Goal: Information Seeking & Learning: Learn about a topic

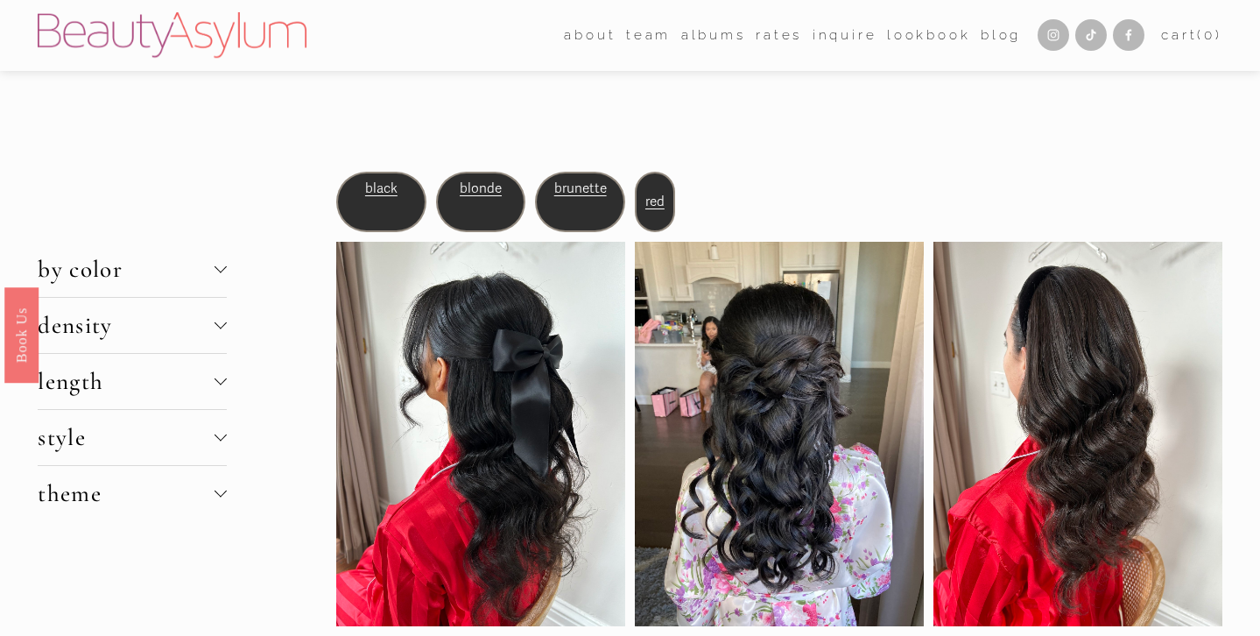
click at [489, 188] on span "blonde" at bounding box center [481, 188] width 42 height 16
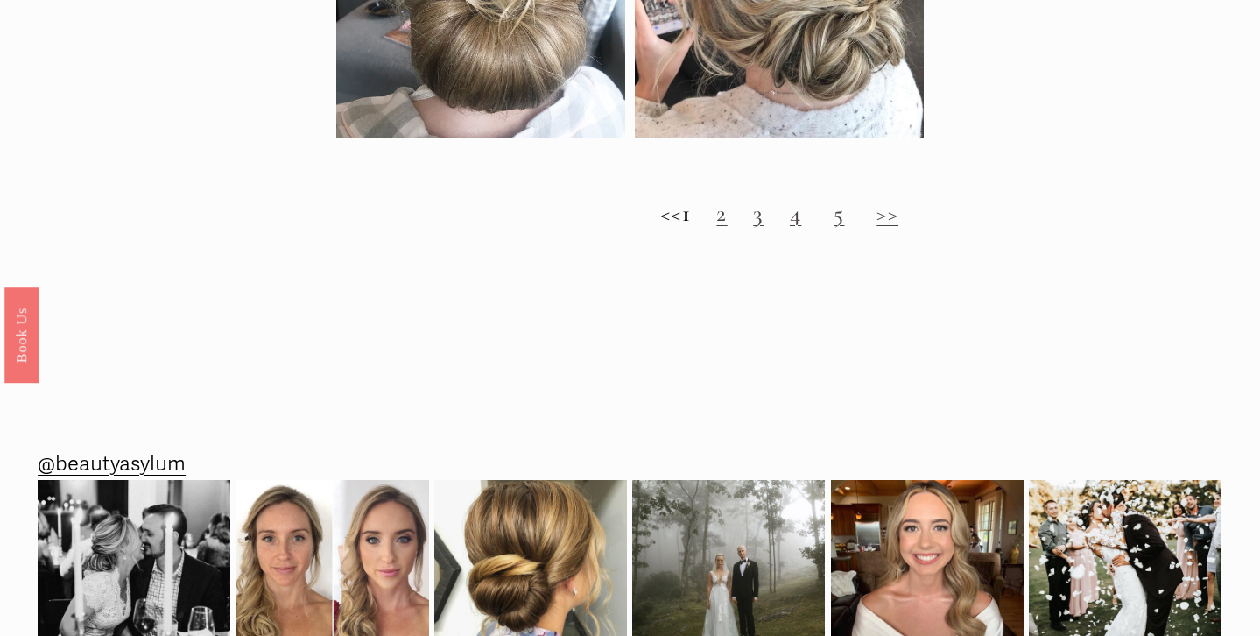
scroll to position [1848, 0]
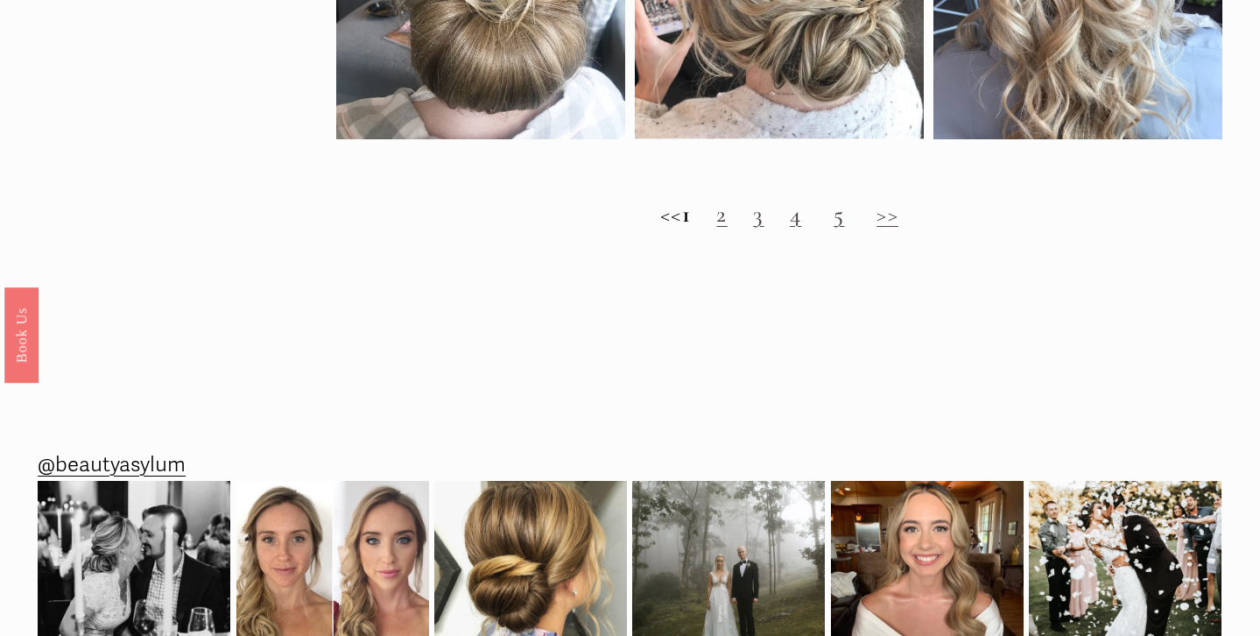
click at [727, 223] on link "2" at bounding box center [721, 214] width 11 height 29
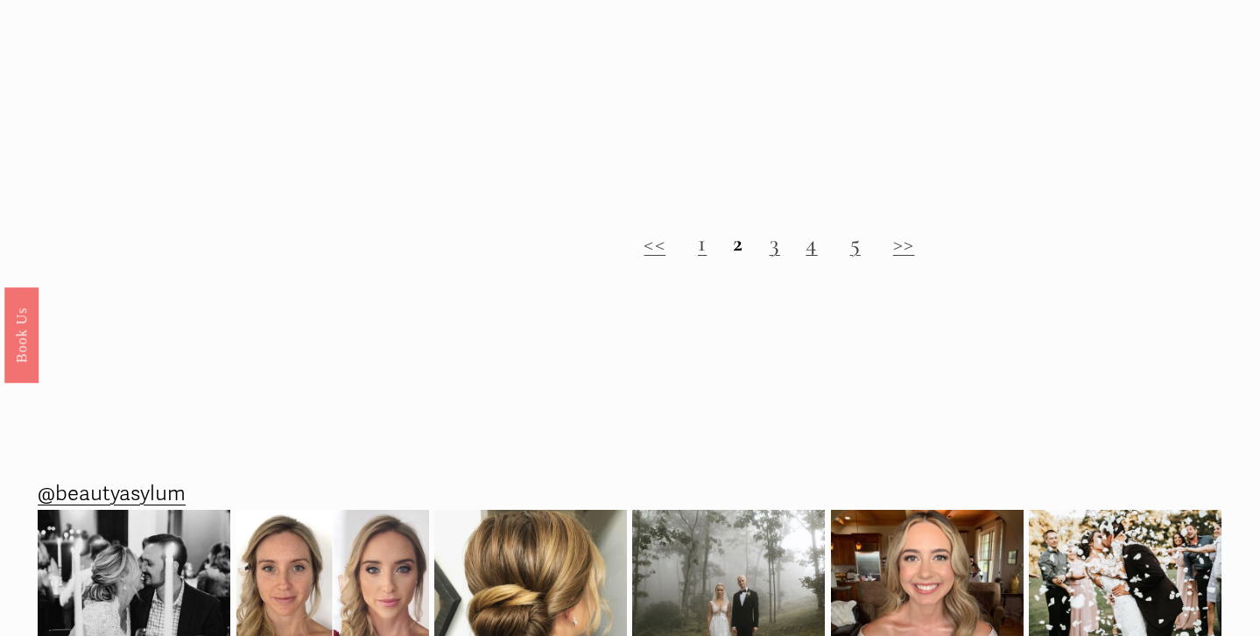
scroll to position [1890, 0]
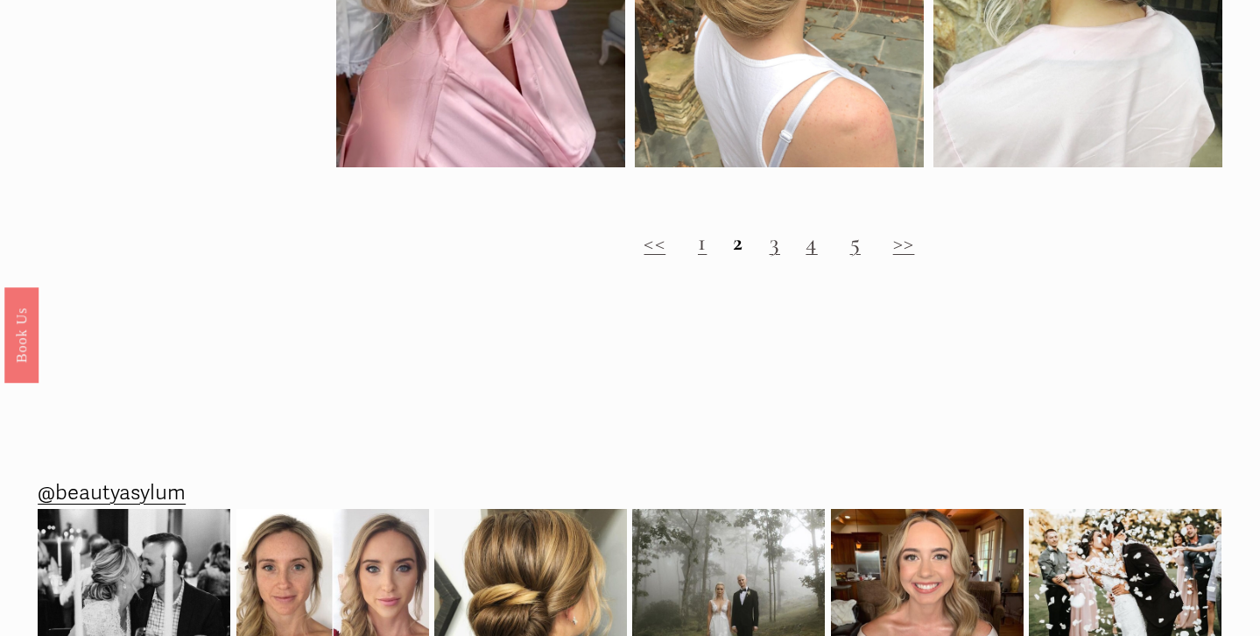
click at [805, 249] on h2 "<< 1 2 3 4 5 >>" at bounding box center [779, 243] width 886 height 28
click at [819, 252] on h2 "<< 1 2 3 4 5 >>" at bounding box center [779, 243] width 886 height 28
click at [861, 249] on link "5" at bounding box center [855, 242] width 11 height 29
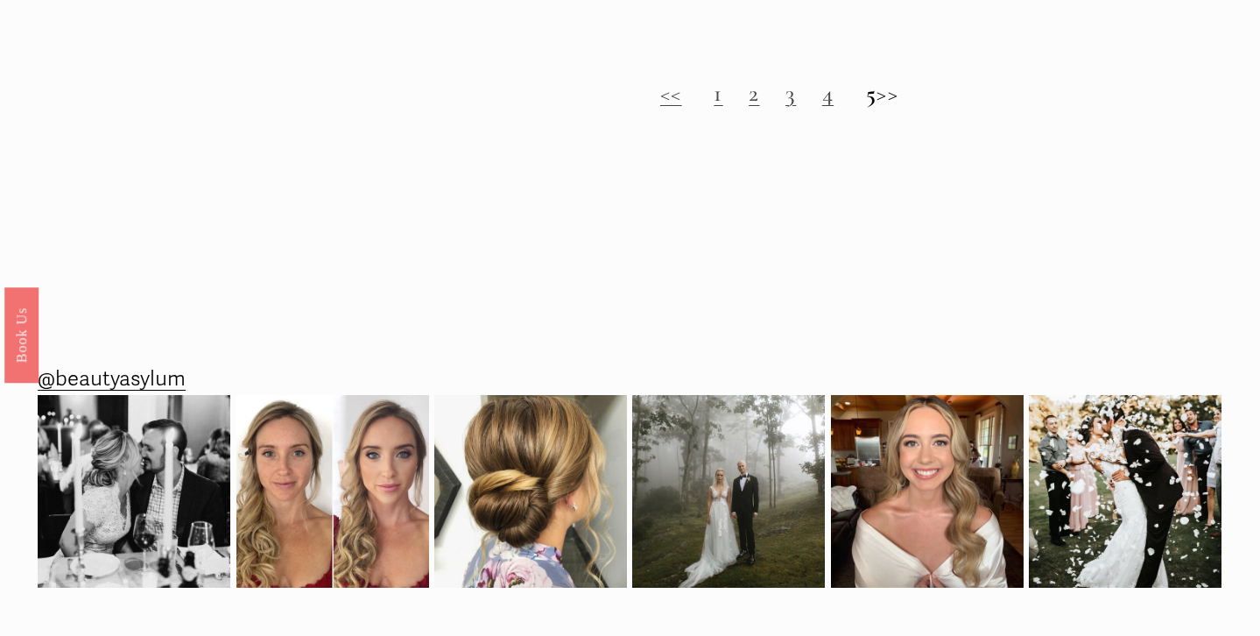
scroll to position [2512, 0]
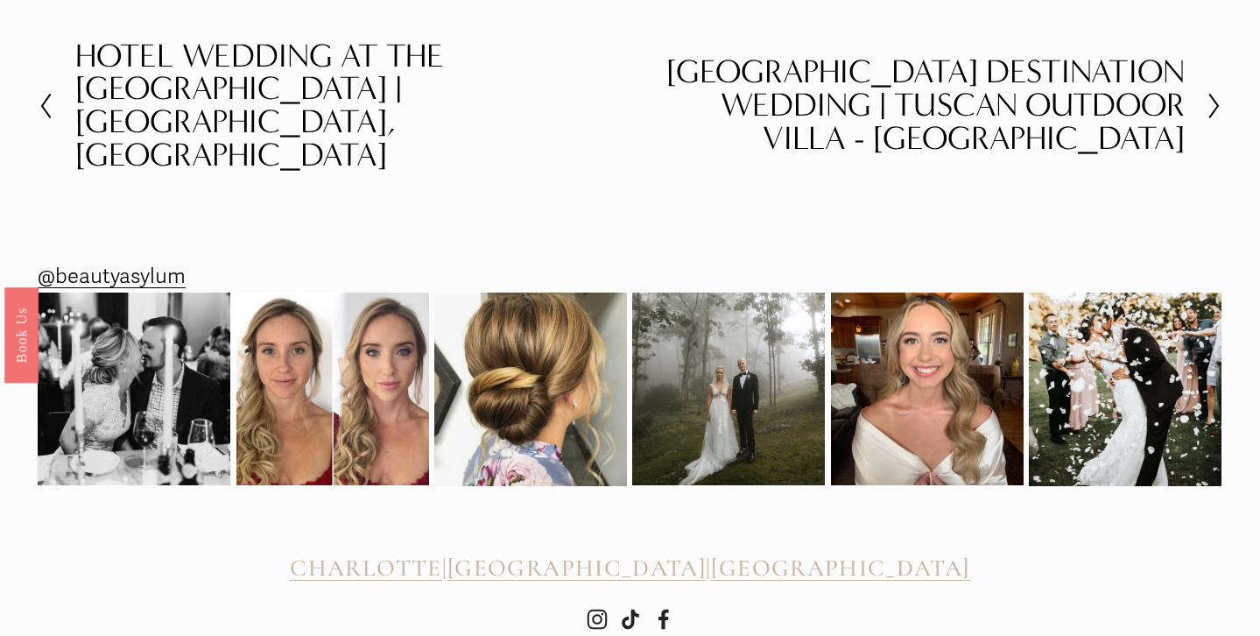
scroll to position [3714, 0]
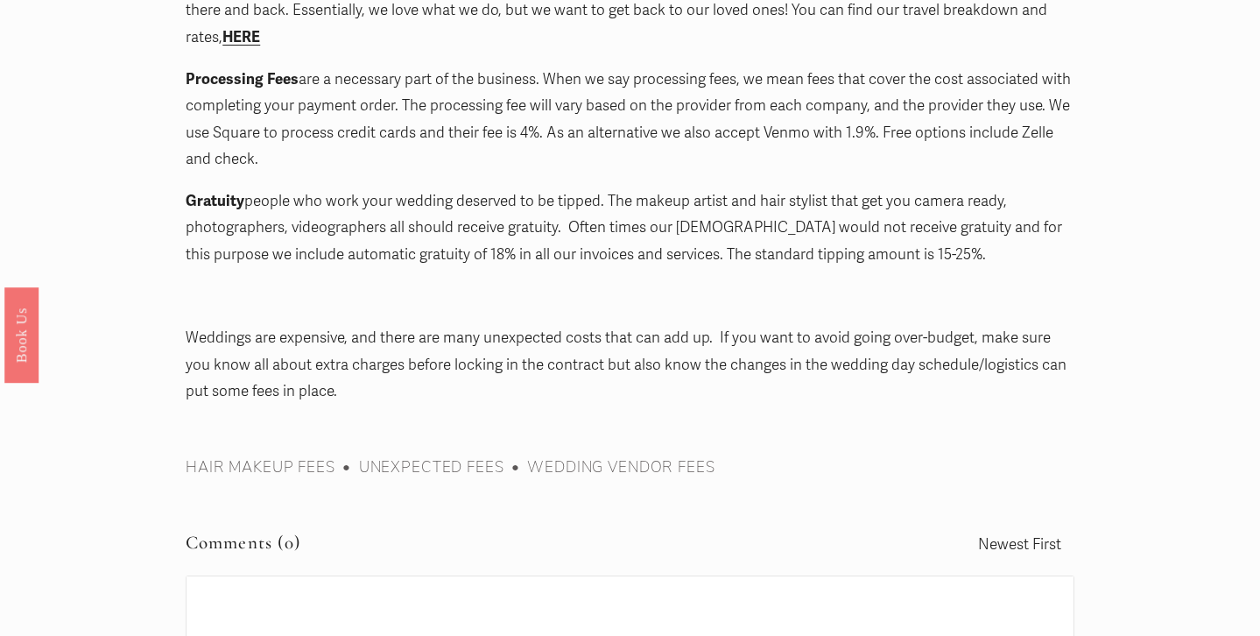
scroll to position [2810, 0]
drag, startPoint x: 632, startPoint y: 174, endPoint x: 709, endPoint y: 182, distance: 77.5
click at [709, 189] on p "Gratuity people who work your wedding deserved to be tipped. The makeup artist …" at bounding box center [630, 229] width 889 height 81
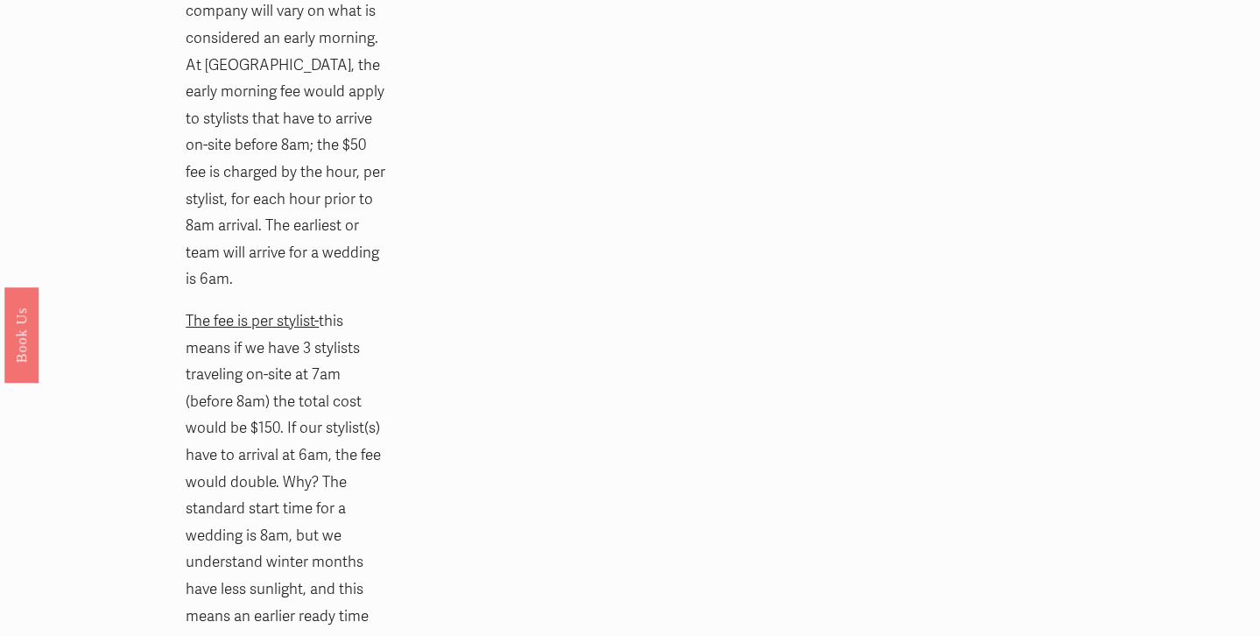
scroll to position [0, 0]
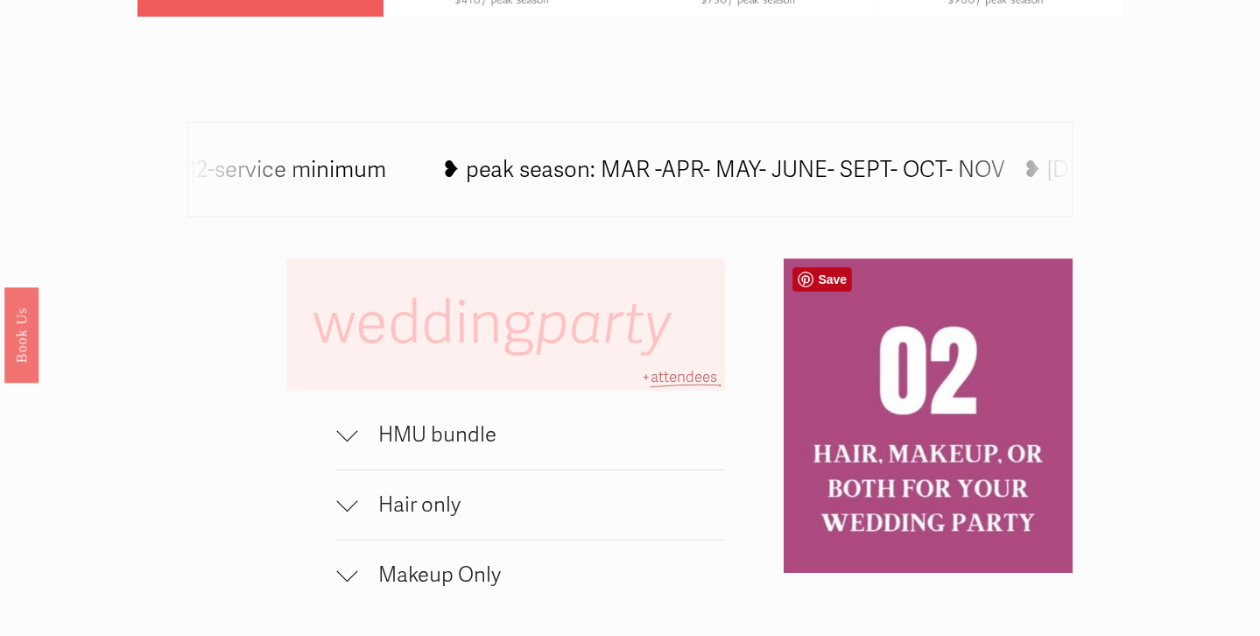
scroll to position [975, 0]
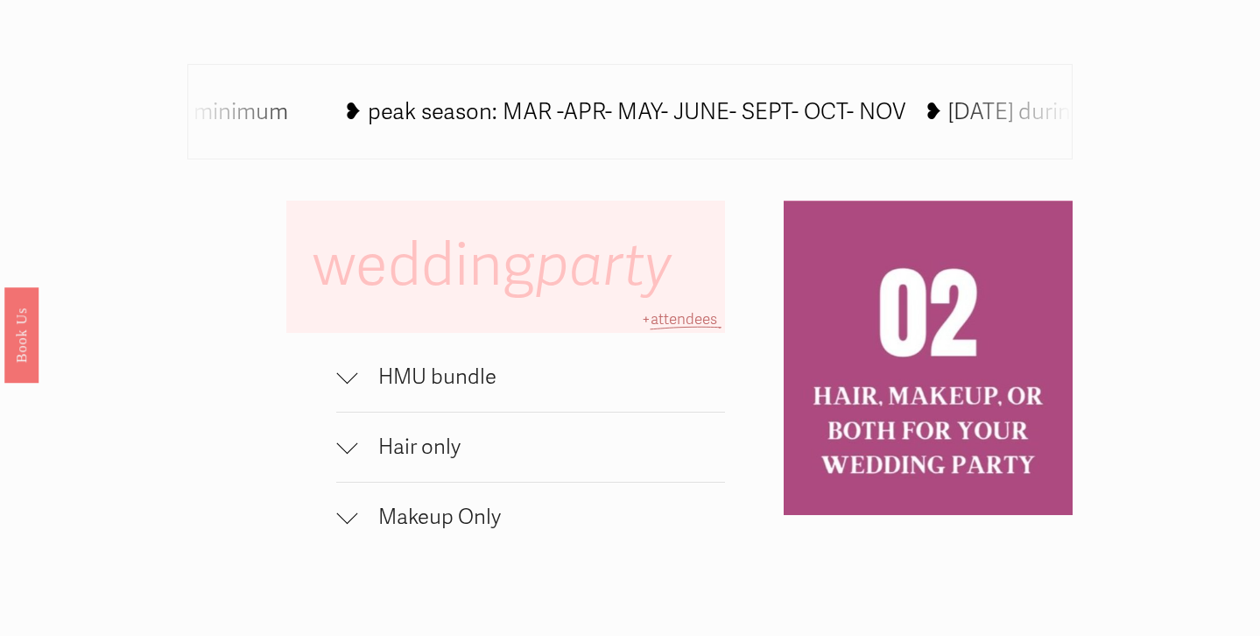
click at [692, 406] on button "HMU bundle" at bounding box center [530, 376] width 389 height 69
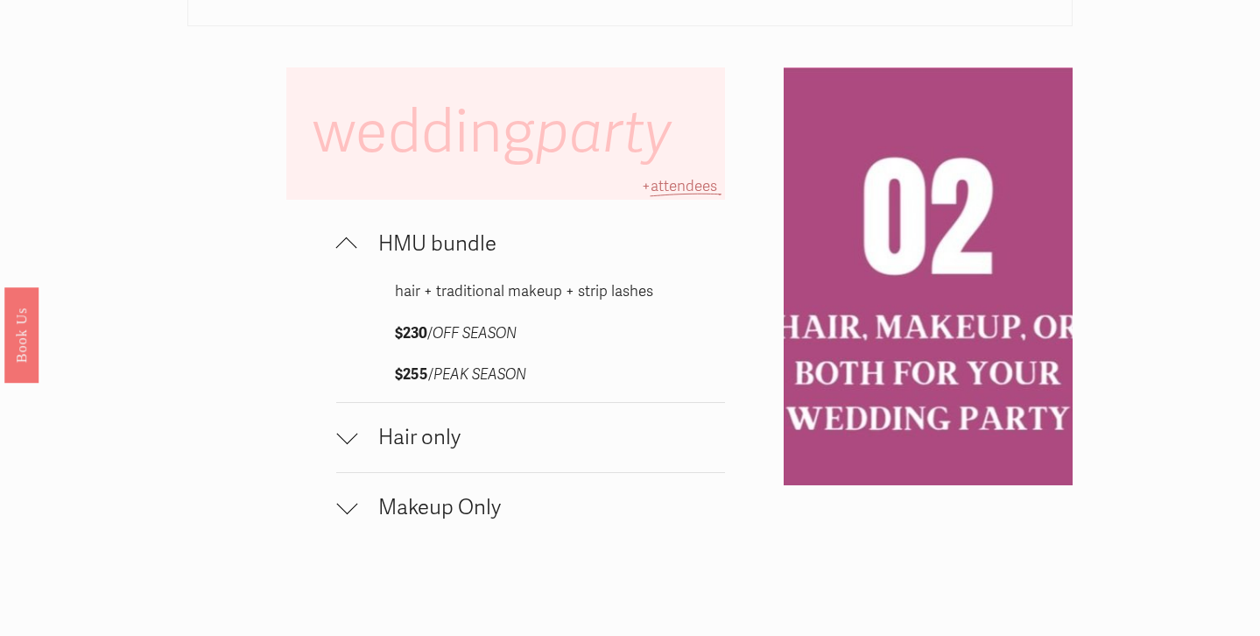
scroll to position [1109, 0]
click at [646, 413] on button "Hair only" at bounding box center [530, 436] width 389 height 69
